Goal: Task Accomplishment & Management: Manage account settings

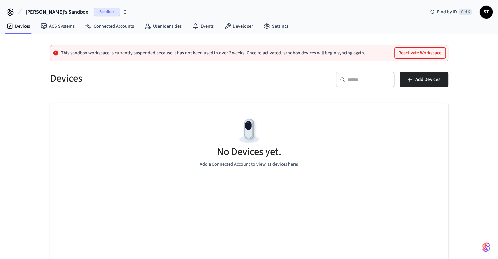
click at [67, 14] on button "[PERSON_NAME]'s Sandbox Sandbox" at bounding box center [77, 12] width 106 height 14
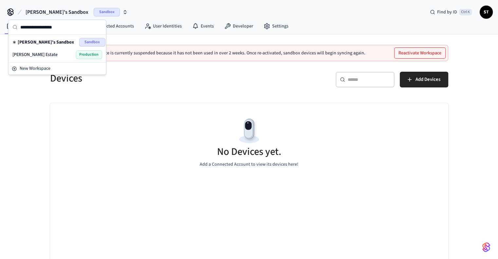
click at [55, 53] on div "[PERSON_NAME] Estate Production" at bounding box center [57, 54] width 90 height 9
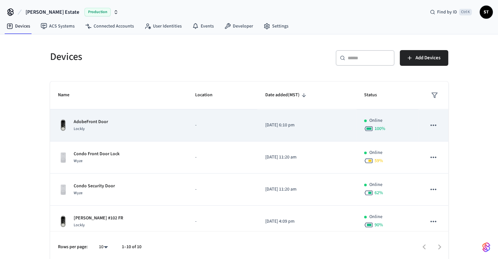
click at [93, 127] on div "Lockly" at bounding box center [91, 128] width 34 height 7
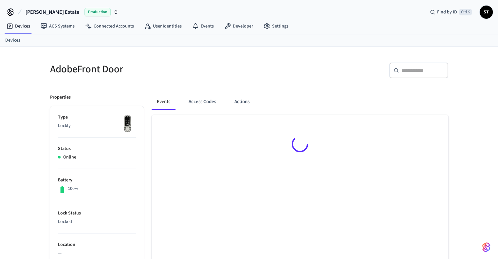
click at [96, 123] on li "Type Lockly" at bounding box center [97, 126] width 78 height 24
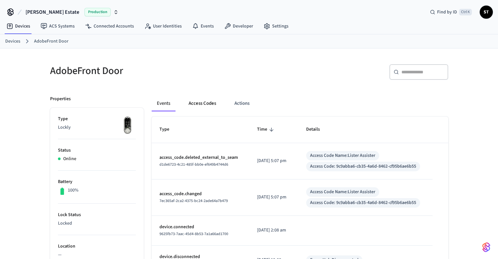
click at [191, 103] on button "Access Codes" at bounding box center [202, 104] width 38 height 16
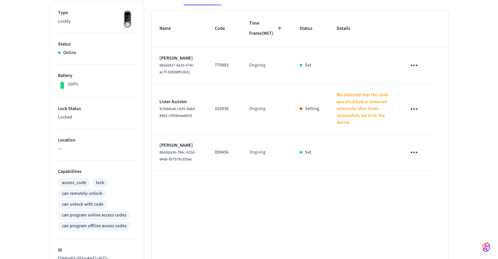
scroll to position [109, 0]
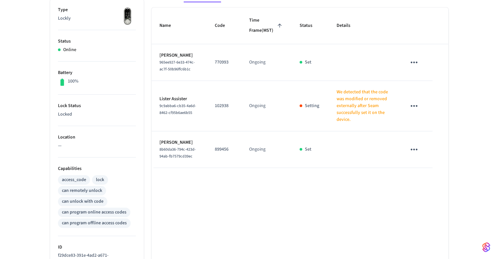
click at [422, 120] on td "sticky table" at bounding box center [415, 106] width 34 height 50
click at [417, 107] on icon "sticky table" at bounding box center [413, 106] width 7 height 2
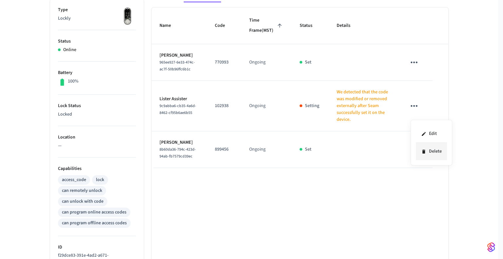
click at [429, 150] on li "Delete" at bounding box center [431, 151] width 31 height 17
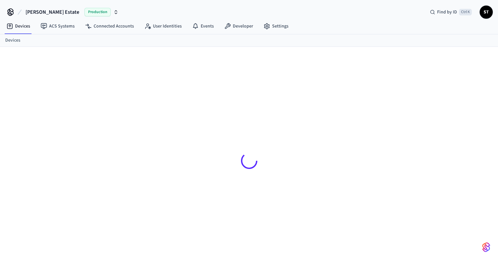
scroll to position [9, 0]
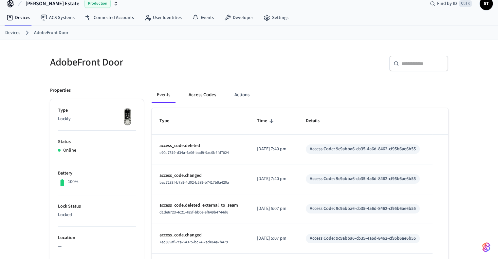
click at [202, 97] on button "Access Codes" at bounding box center [202, 95] width 38 height 16
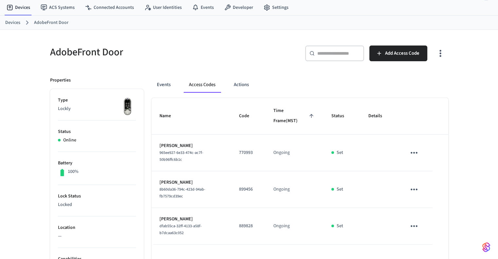
scroll to position [20, 0]
